Goal: Information Seeking & Learning: Learn about a topic

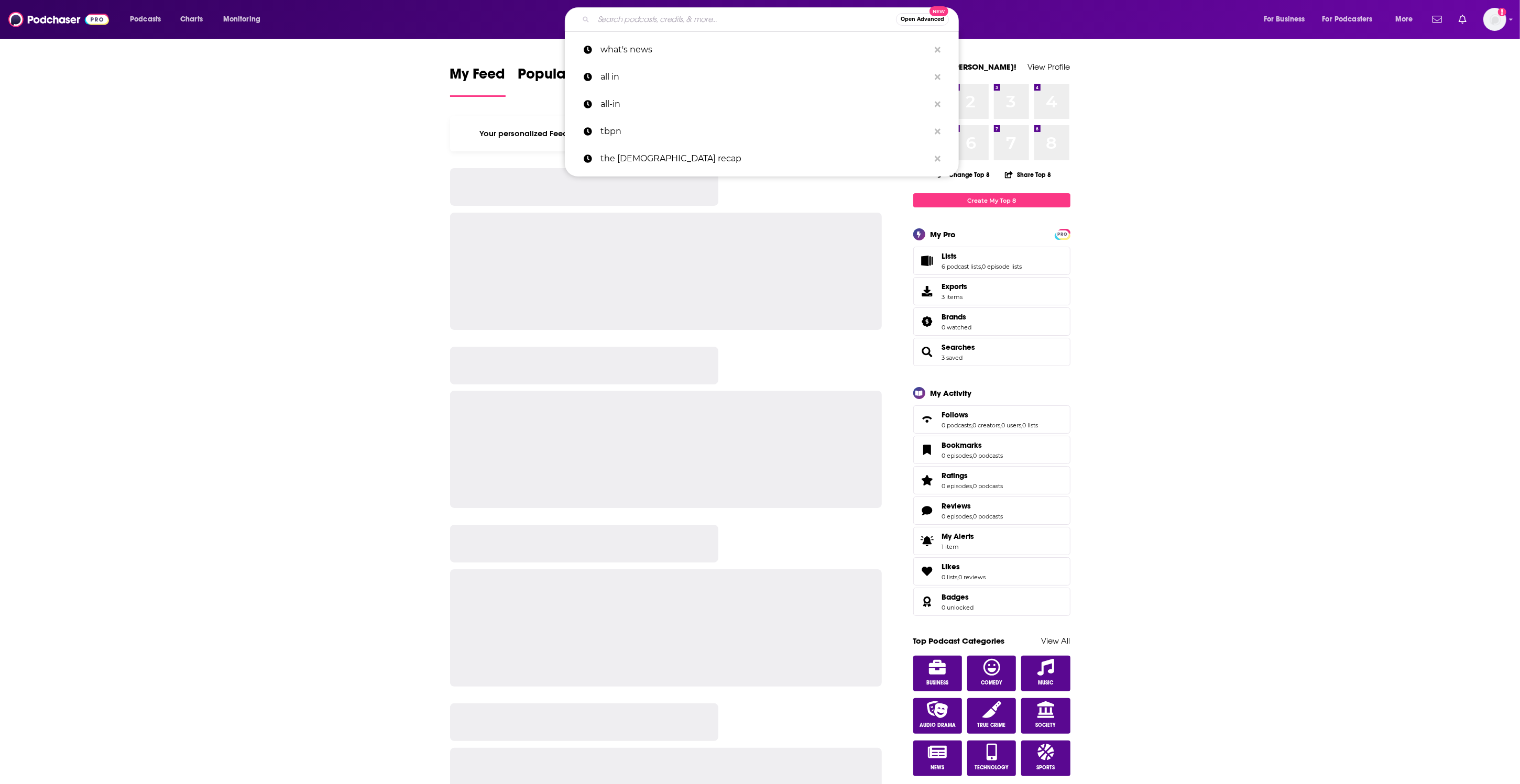
click at [687, 26] on input "Search podcasts, credits, & more..." at bounding box center [745, 19] width 303 height 17
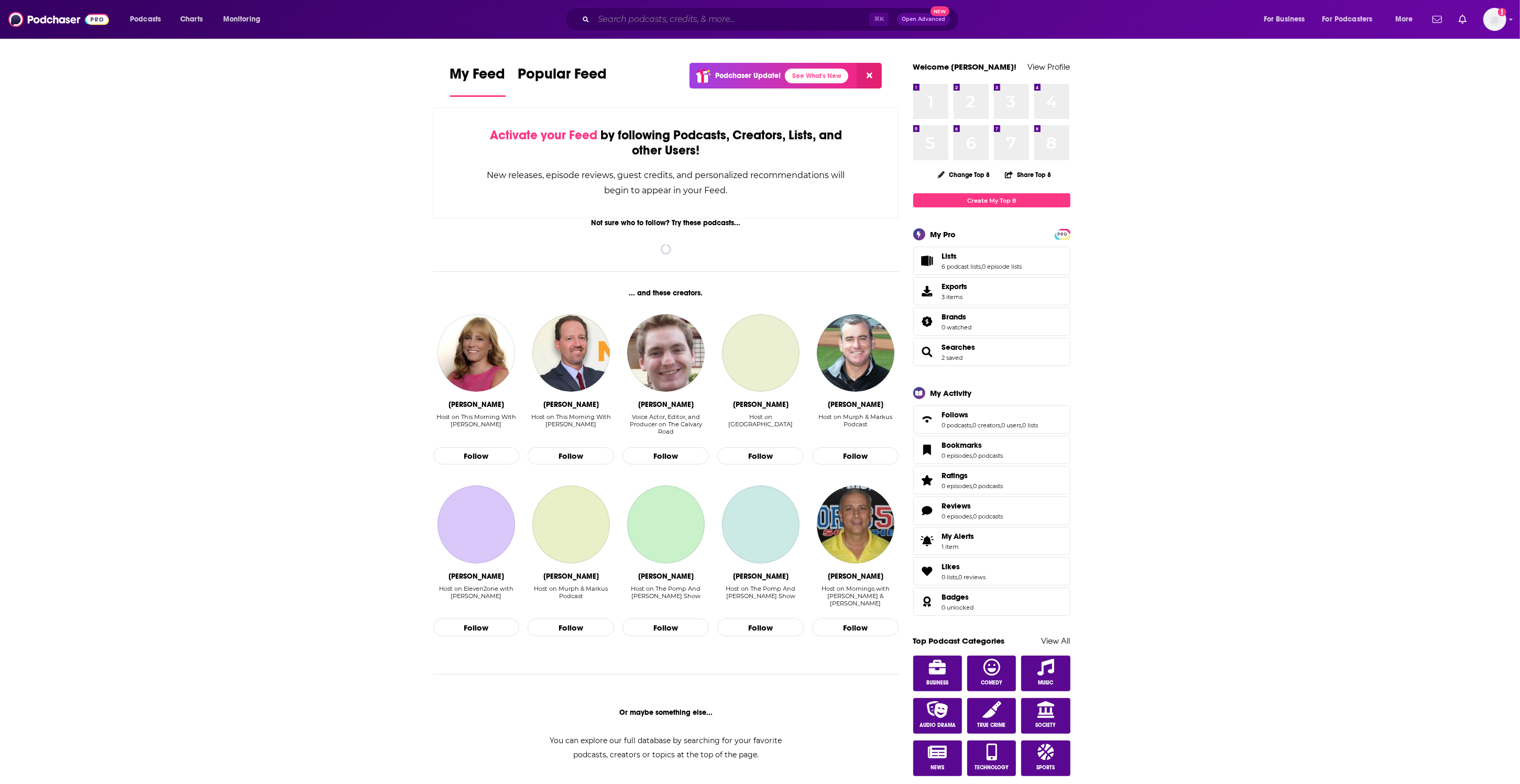
click at [683, 25] on input "Search podcasts, credits, & more..." at bounding box center [731, 19] width 275 height 17
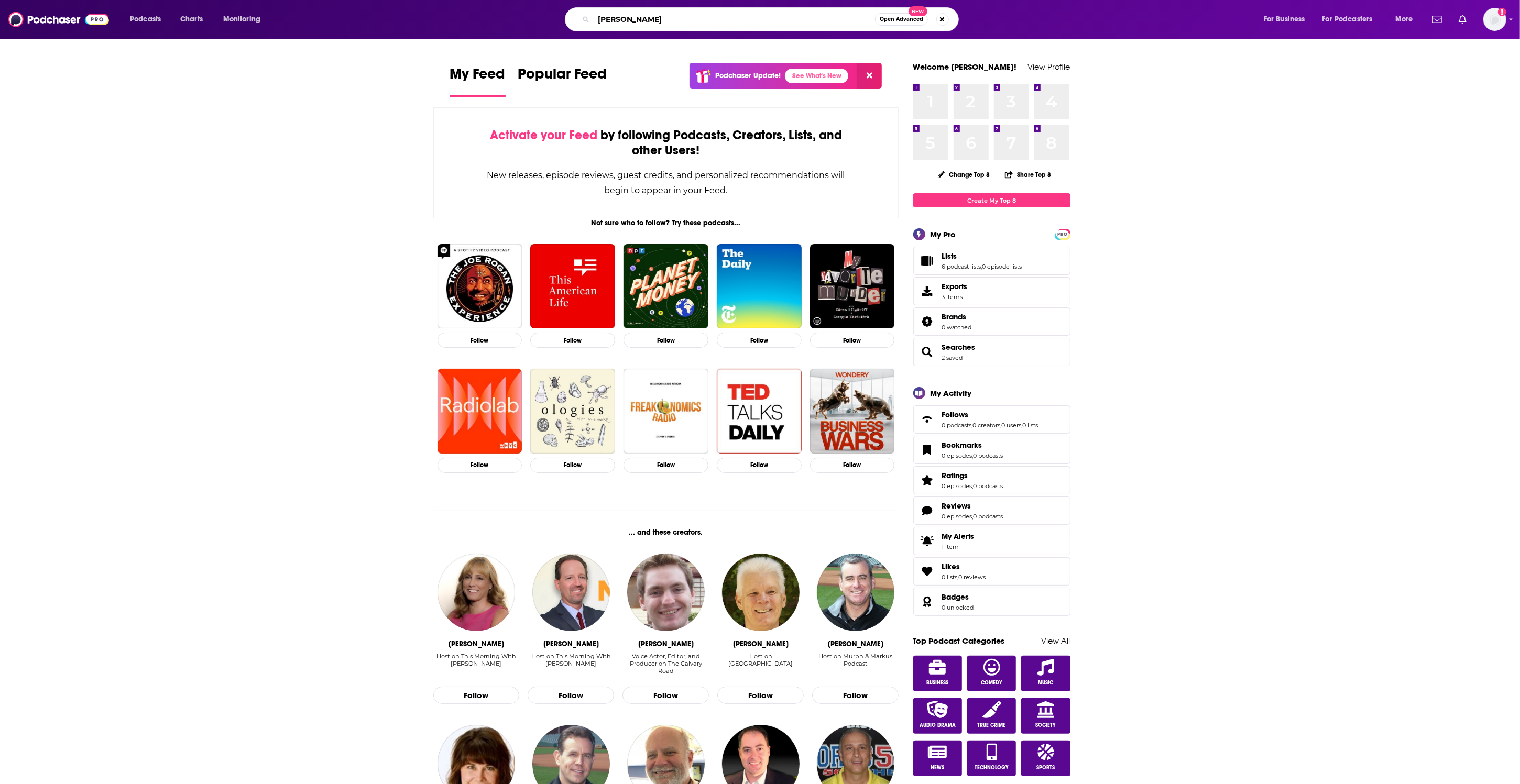
type input "[PERSON_NAME]"
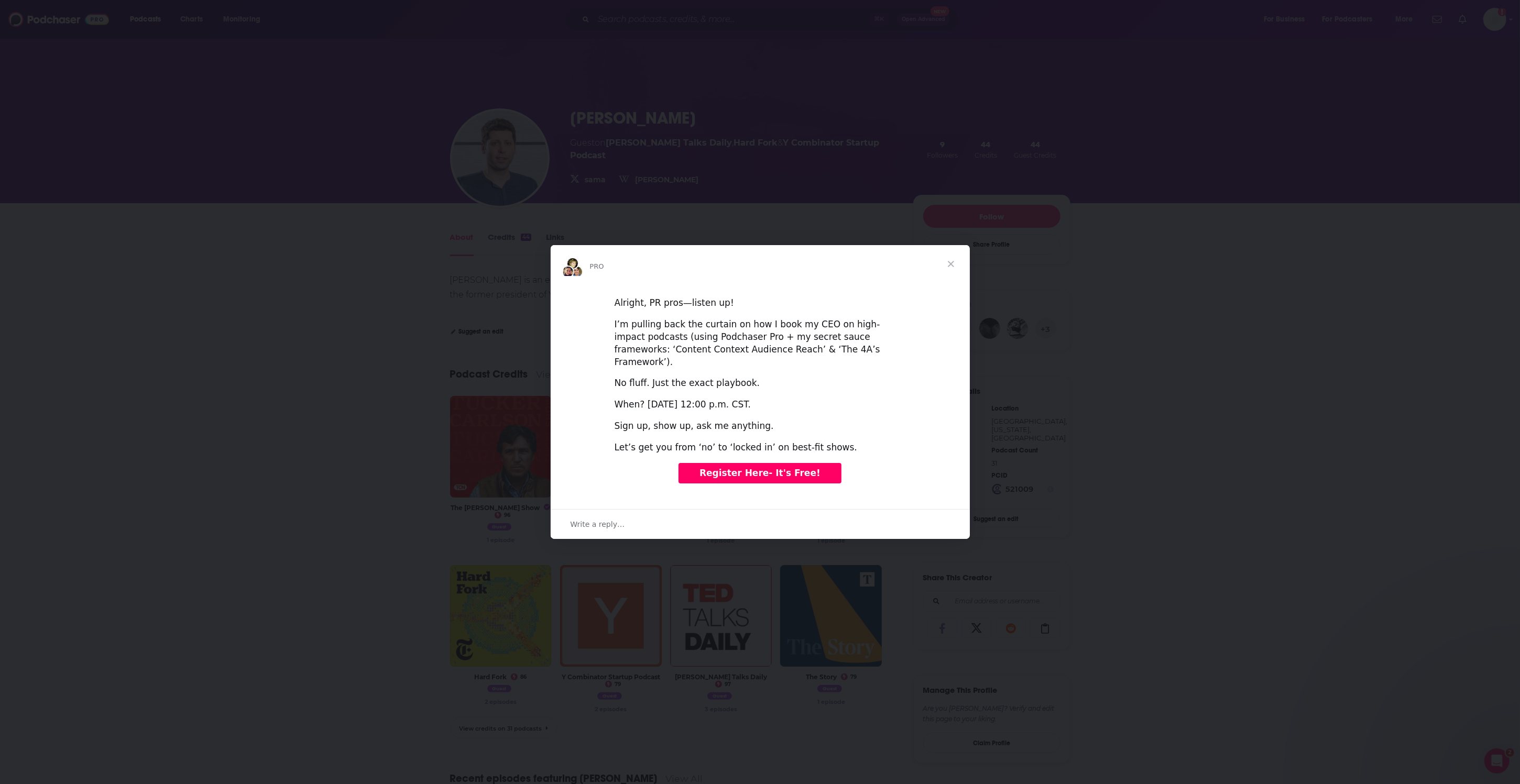
click at [959, 264] on span "Close" at bounding box center [951, 264] width 38 height 38
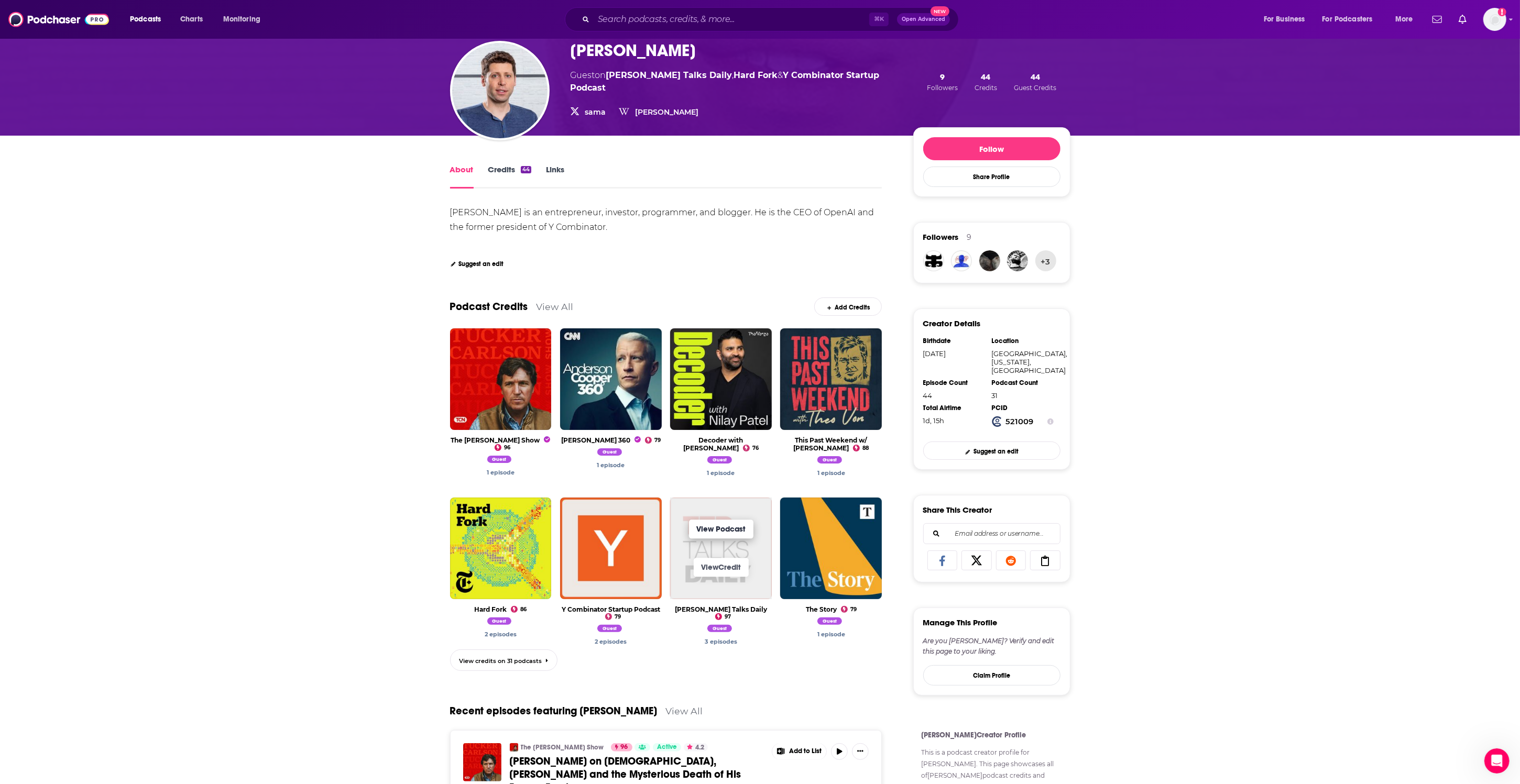
scroll to position [124, 0]
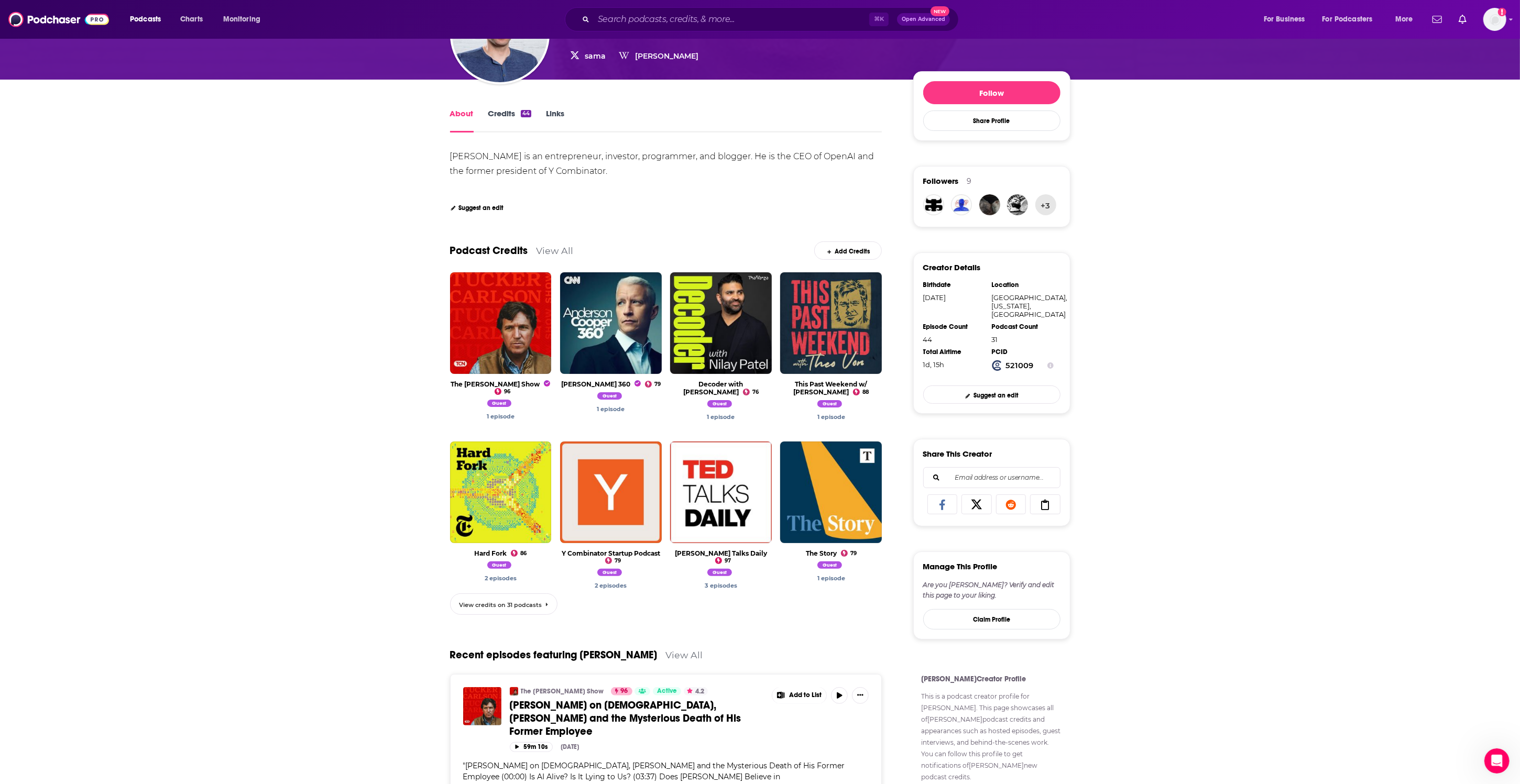
click at [521, 602] on span "View credits on 31 podcasts" at bounding box center [500, 605] width 83 height 7
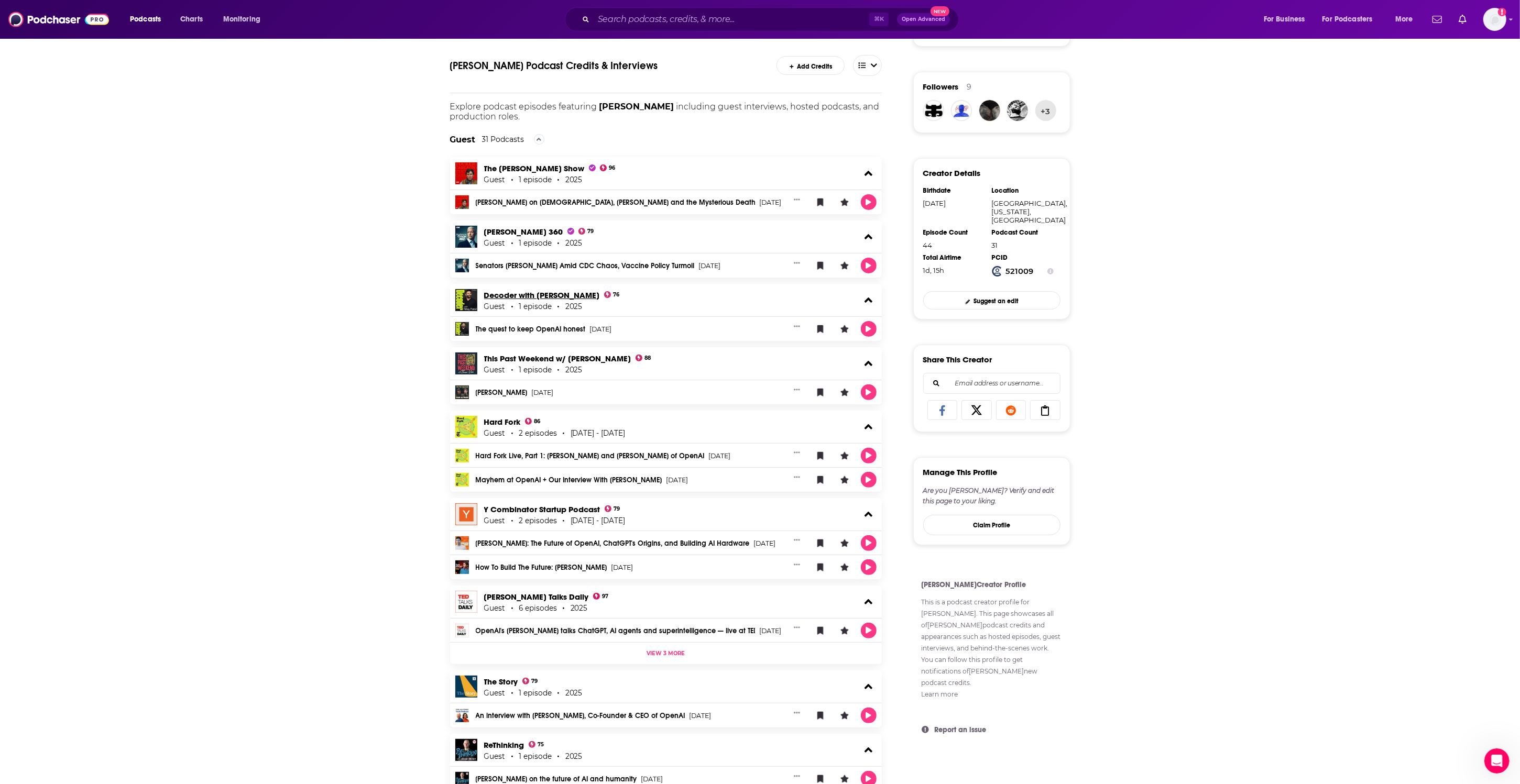
scroll to position [511, 0]
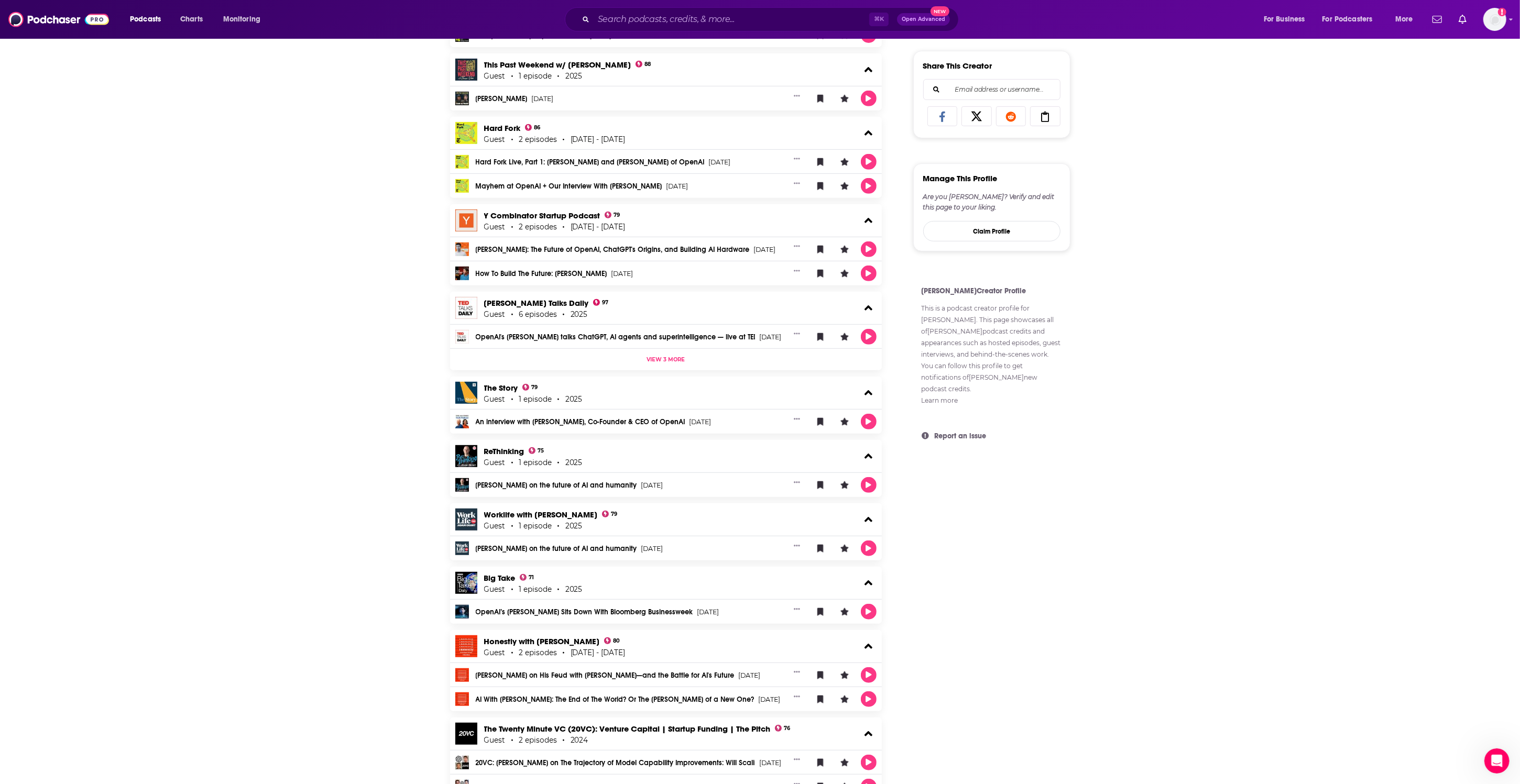
drag, startPoint x: 390, startPoint y: 454, endPoint x: 393, endPoint y: 446, distance: 8.5
drag, startPoint x: 393, startPoint y: 445, endPoint x: 388, endPoint y: 440, distance: 7.1
drag, startPoint x: 410, startPoint y: 434, endPoint x: 288, endPoint y: 387, distance: 130.7
